Goal: Task Accomplishment & Management: Complete application form

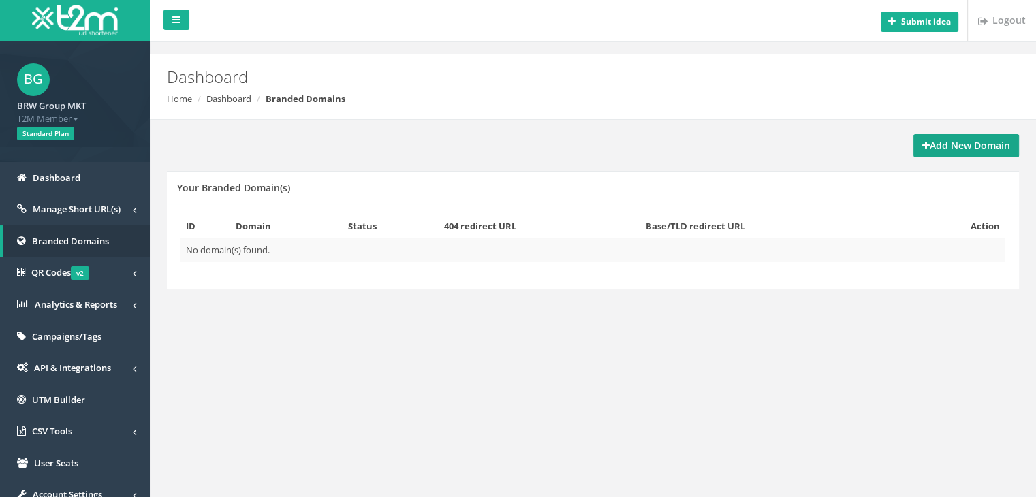
click at [953, 148] on strong "Add New Domain" at bounding box center [966, 145] width 88 height 13
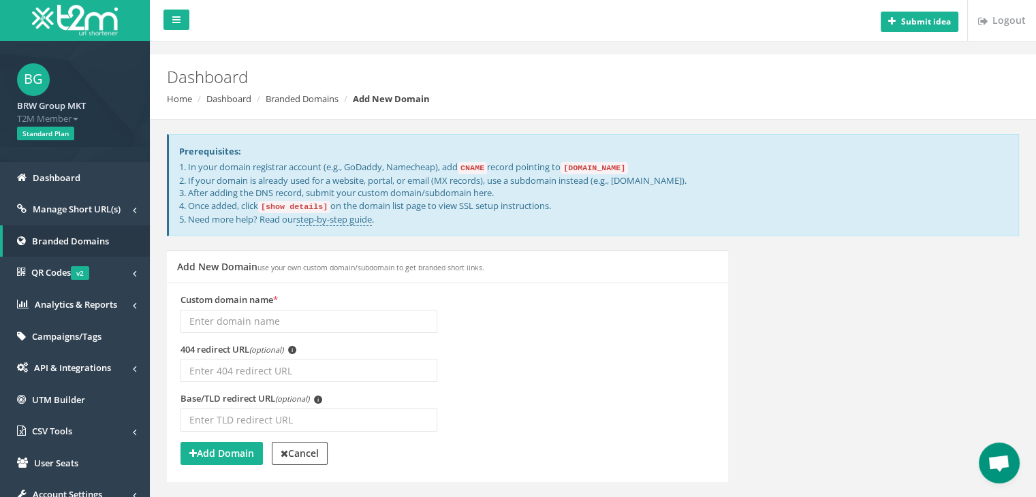
scroll to position [68, 0]
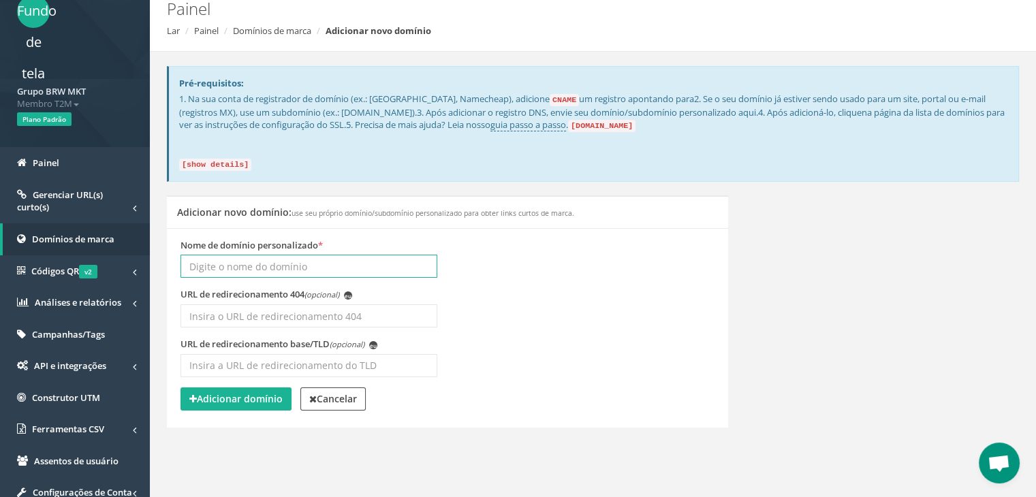
click at [411, 270] on input "Nome de domínio personalizado *" at bounding box center [308, 266] width 257 height 23
type input "brwgroup"
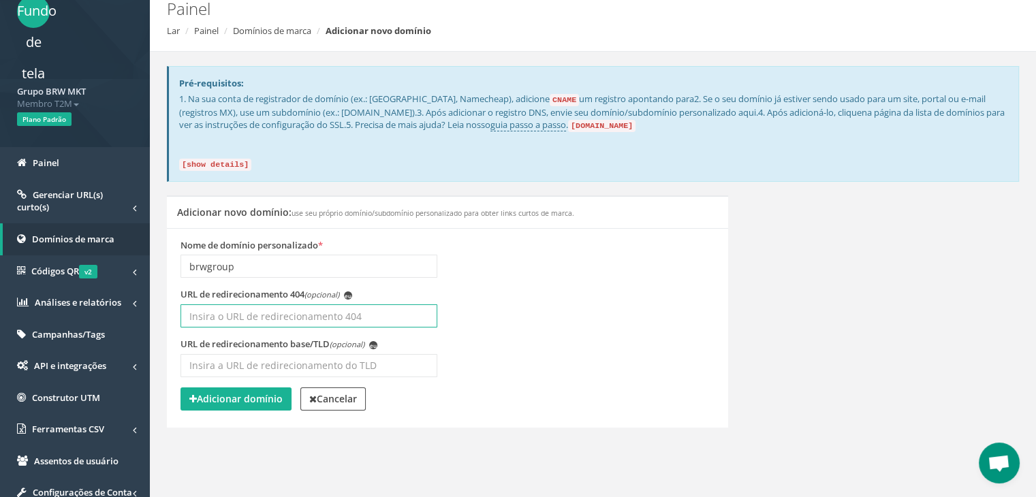
click at [332, 315] on input "URL de redirecionamento 404 (opcional) eu" at bounding box center [308, 315] width 257 height 23
click at [259, 396] on font "Adicionar domínio" at bounding box center [240, 398] width 86 height 13
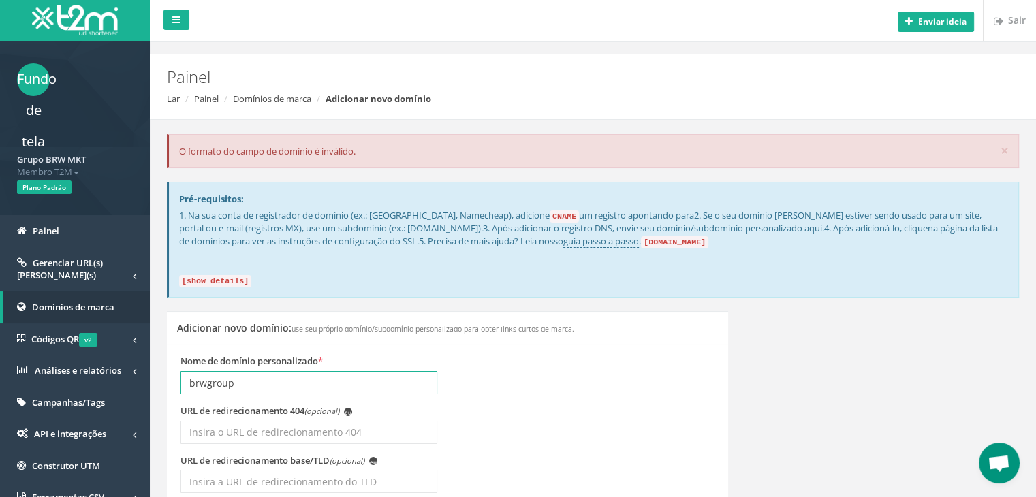
click at [355, 384] on input "brwgroup" at bounding box center [308, 382] width 257 height 23
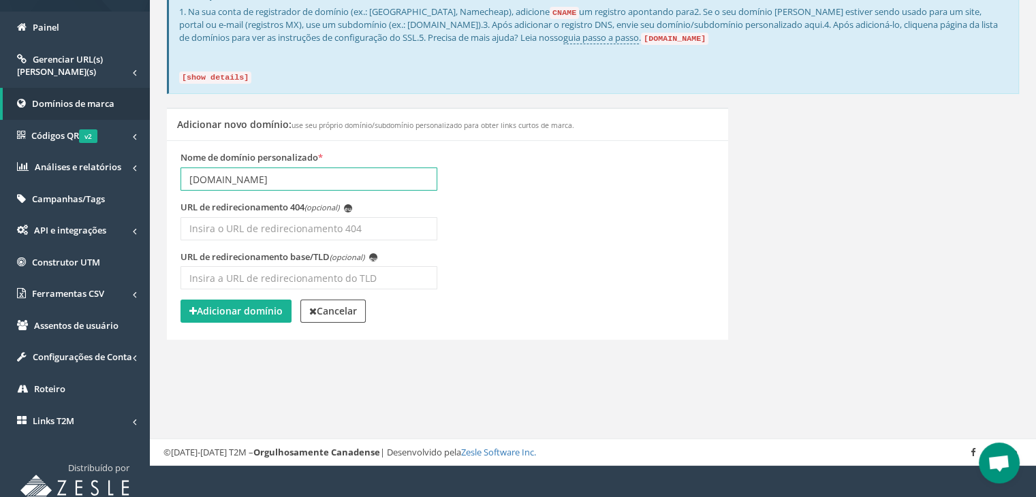
scroll to position [212, 0]
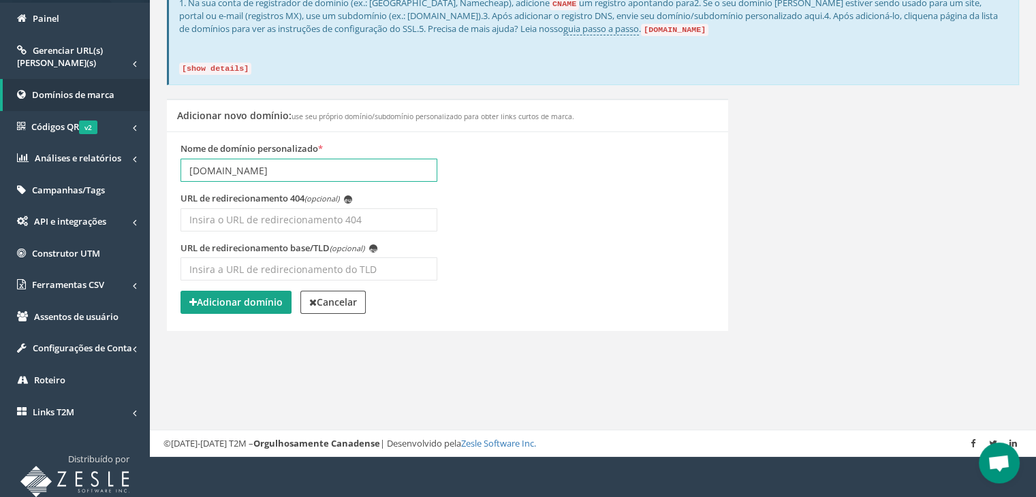
type input "[DOMAIN_NAME]"
click at [259, 296] on font "Adicionar domínio" at bounding box center [240, 302] width 86 height 13
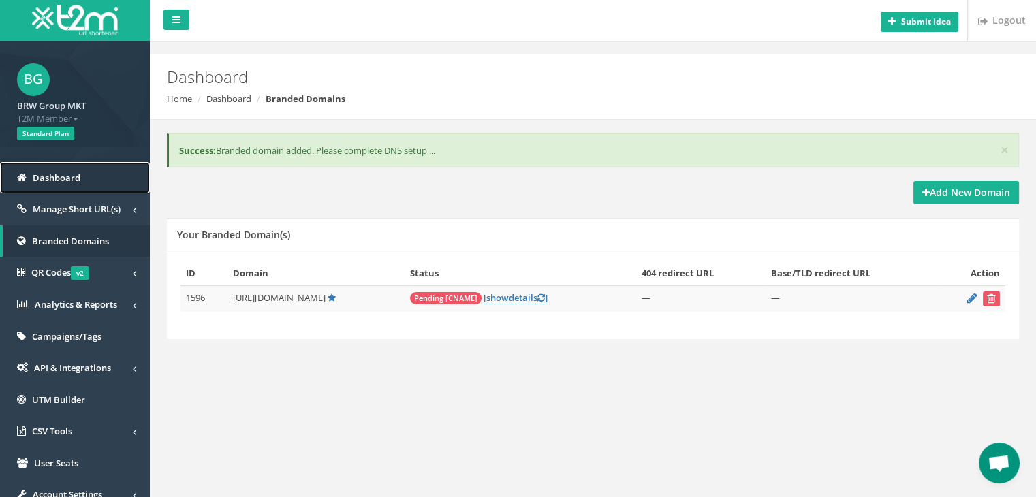
click at [71, 179] on span "Dashboard" at bounding box center [57, 178] width 48 height 12
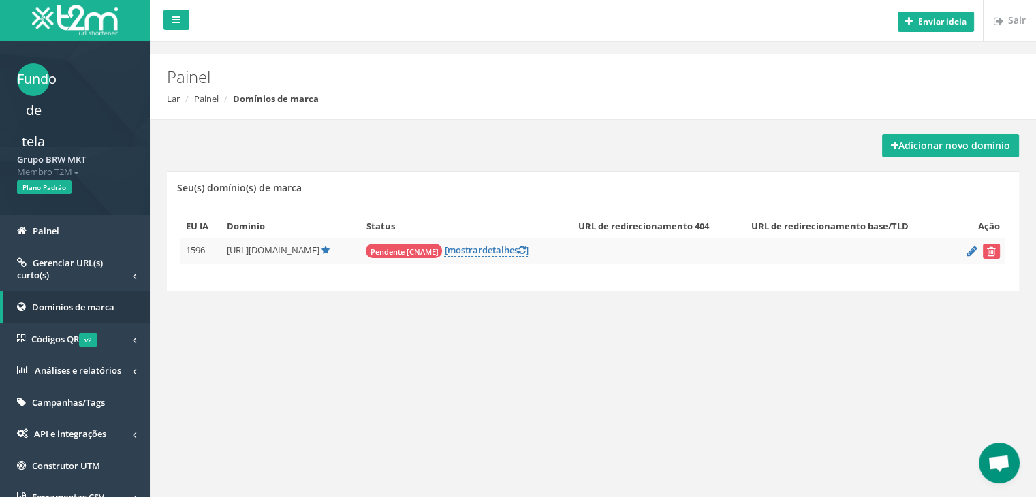
click at [430, 251] on font "Pendente [CNAME]" at bounding box center [404, 252] width 68 height 10
click at [83, 234] on link "Painel" at bounding box center [75, 231] width 150 height 32
